Goal: Information Seeking & Learning: Understand process/instructions

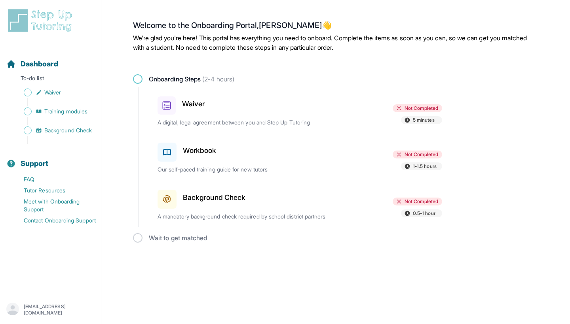
click at [169, 104] on icon at bounding box center [166, 105] width 9 height 9
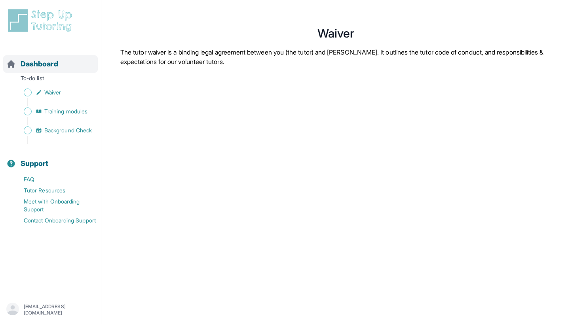
click at [27, 66] on span "Dashboard" at bounding box center [40, 64] width 38 height 11
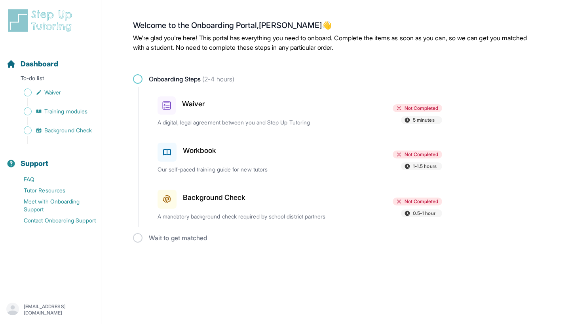
click at [180, 101] on div "Waiver" at bounding box center [204, 103] width 92 height 21
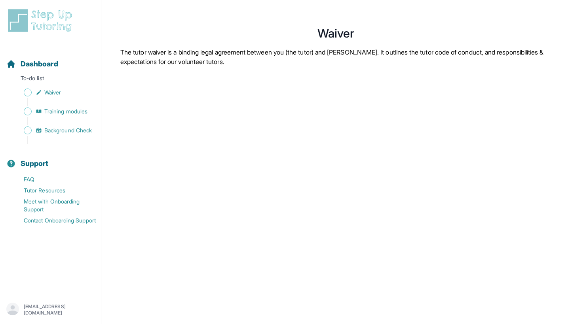
click at [48, 118] on div "Sidebar" at bounding box center [51, 121] width 91 height 8
click at [49, 112] on span "Training modules" at bounding box center [65, 112] width 43 height 8
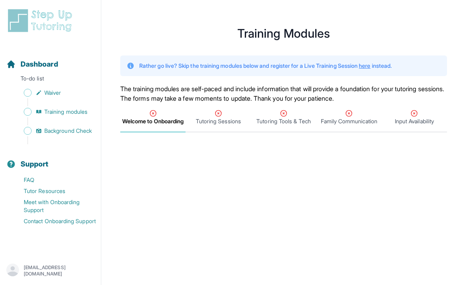
click at [370, 65] on link "here" at bounding box center [364, 65] width 11 height 7
